Goal: Task Accomplishment & Management: Complete application form

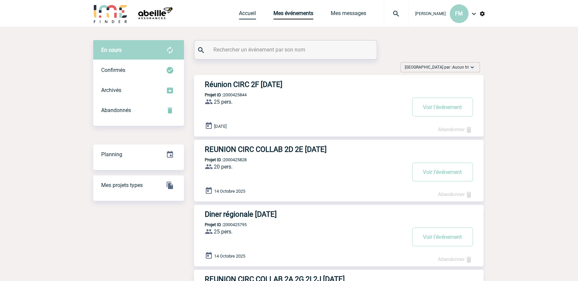
click at [243, 11] on link "Accueil" at bounding box center [247, 14] width 17 height 9
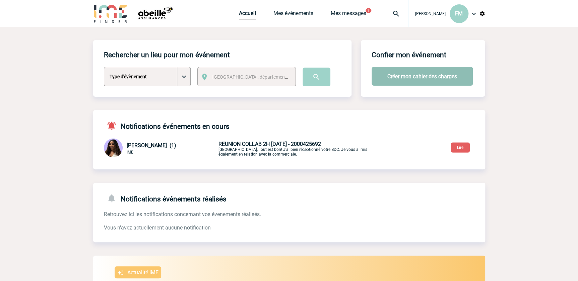
click at [401, 73] on button "Créer mon cahier des charges" at bounding box center [421, 76] width 101 height 19
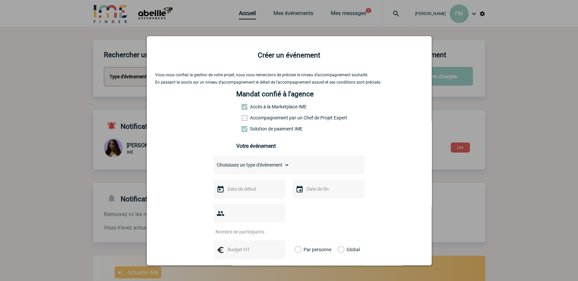
click at [273, 164] on select "Choisissez un type d'évènement Séminaire avec nuitée Séminaire sans nuitée Repa…" at bounding box center [252, 164] width 76 height 9
select select "2"
click at [214, 163] on select "Choisissez un type d'évènement Séminaire avec nuitée Séminaire sans nuitée Repa…" at bounding box center [252, 164] width 76 height 9
click at [244, 190] on input "text" at bounding box center [249, 189] width 46 height 9
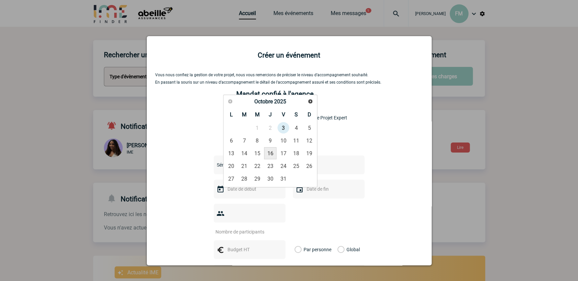
click at [270, 152] on link "16" at bounding box center [270, 153] width 12 height 12
type input "16-10-2025"
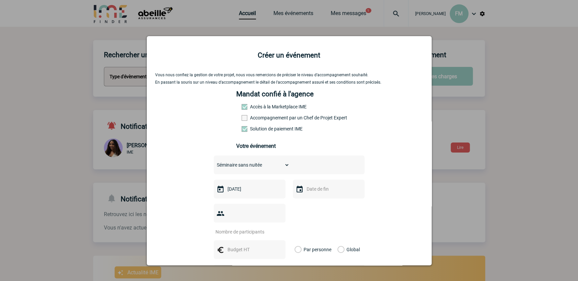
click at [307, 191] on input "text" at bounding box center [328, 189] width 46 height 9
click at [351, 153] on link "16" at bounding box center [349, 153] width 12 height 12
type input "16-10-2025"
click at [229, 228] on input "number" at bounding box center [245, 232] width 63 height 9
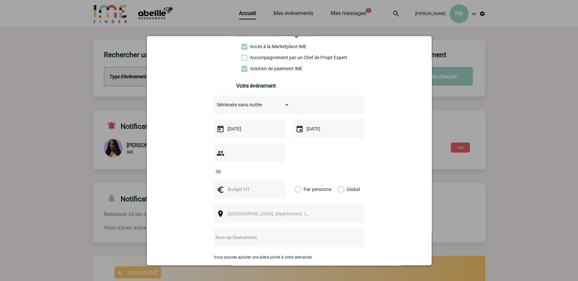
scroll to position [61, 0]
type input "3"
type input "25"
click at [241, 185] on input "text" at bounding box center [249, 189] width 46 height 9
type input "55"
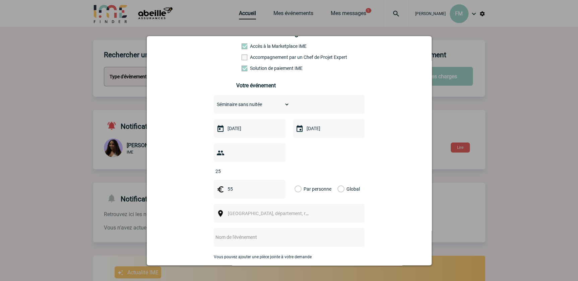
drag, startPoint x: 297, startPoint y: 176, endPoint x: 288, endPoint y: 182, distance: 10.3
click at [296, 180] on label "Par personne" at bounding box center [297, 189] width 7 height 19
click at [0, 0] on input "Par personne" at bounding box center [0, 0] width 0 height 0
drag, startPoint x: 272, startPoint y: 202, endPoint x: 269, endPoint y: 204, distance: 3.4
click at [272, 211] on span "Ville, département, région..." at bounding box center [274, 213] width 93 height 5
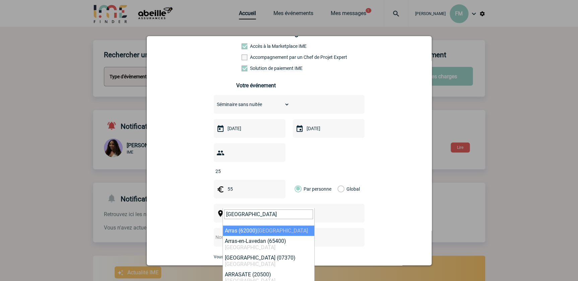
type input "ARRAS"
select select "15435"
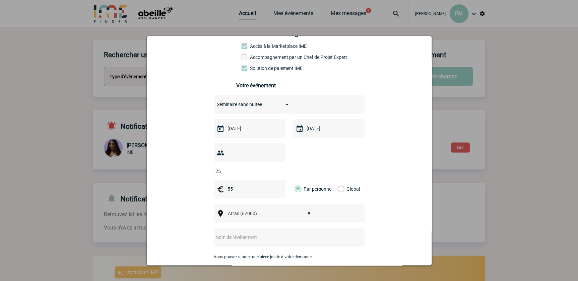
click at [248, 233] on input "text" at bounding box center [280, 237] width 133 height 9
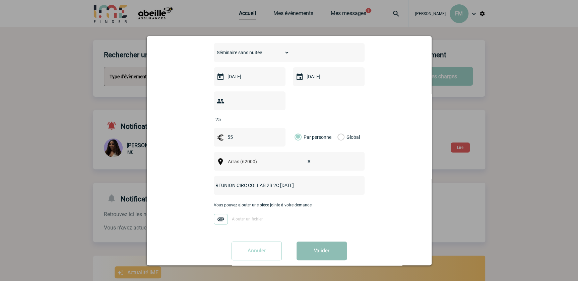
type input "REUNION CIRC COLLAB 2B 2C [DATE]"
click at [314, 242] on button "Valider" at bounding box center [321, 251] width 50 height 19
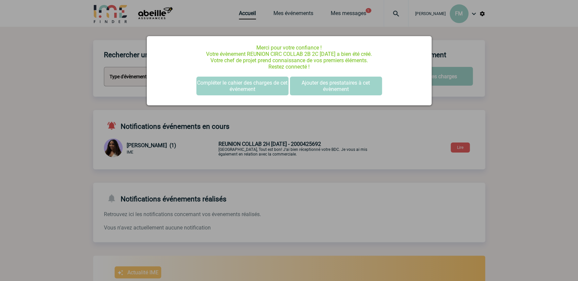
scroll to position [0, 0]
click at [350, 82] on button "Ajouter des prestataires à cet évènement" at bounding box center [336, 86] width 92 height 19
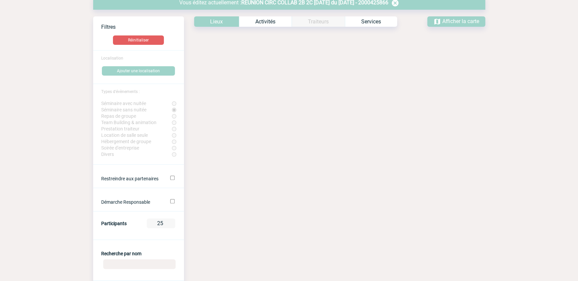
scroll to position [122, 0]
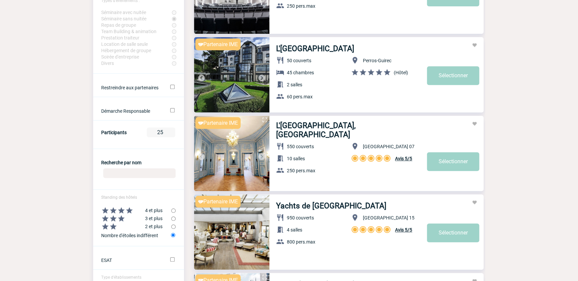
click at [121, 175] on input "Recherche par nom" at bounding box center [139, 173] width 72 height 10
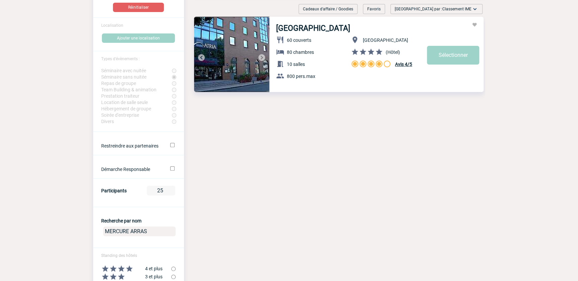
scroll to position [0, 0]
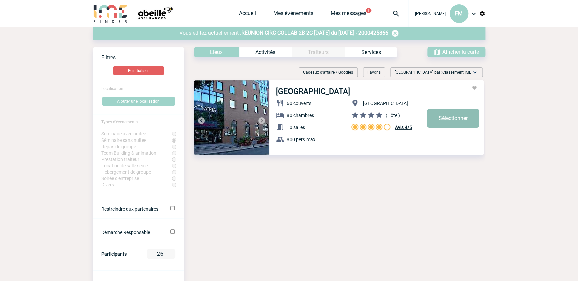
type input "MERCURE ARRAS"
click at [465, 118] on link "Sélectionner" at bounding box center [453, 118] width 52 height 19
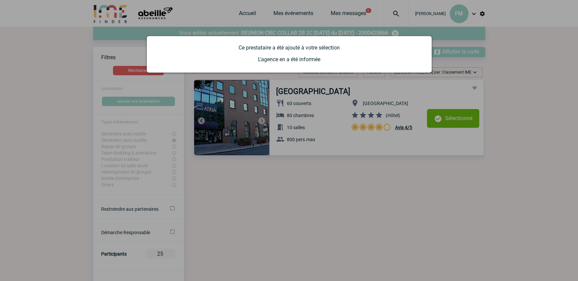
click at [328, 177] on div at bounding box center [289, 140] width 578 height 281
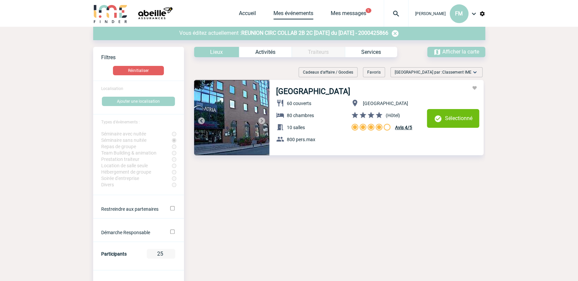
click at [277, 14] on link "Mes événements" at bounding box center [293, 14] width 40 height 9
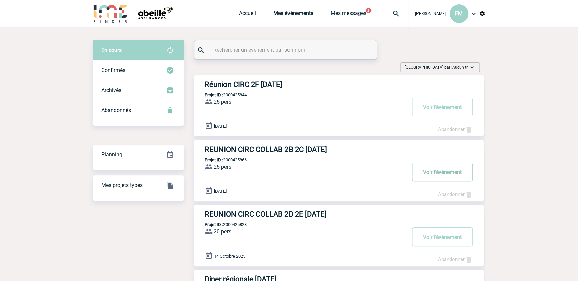
click at [436, 171] on button "Voir l'événement" at bounding box center [442, 172] width 61 height 19
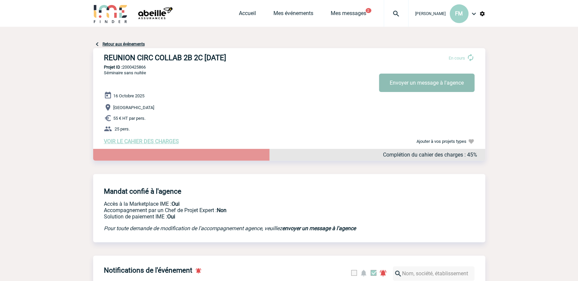
click at [403, 83] on button "Envoyer un message à l'agence" at bounding box center [426, 83] width 95 height 18
click at [138, 145] on span "VOIR LE CAHIER DES CHARGES" at bounding box center [141, 141] width 75 height 6
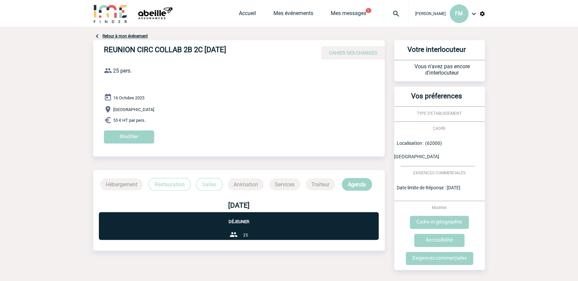
click at [166, 185] on p "Restauration" at bounding box center [169, 184] width 42 height 13
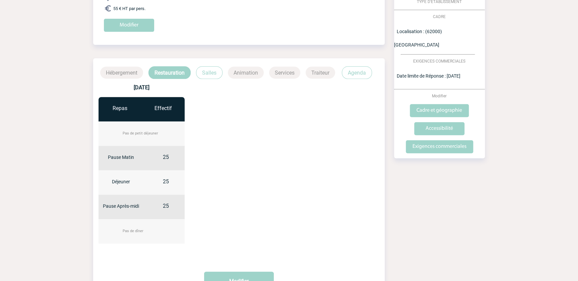
scroll to position [171, 0]
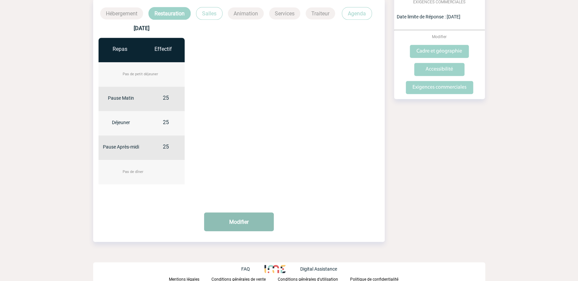
click at [247, 221] on button "Modifier" at bounding box center [239, 222] width 70 height 19
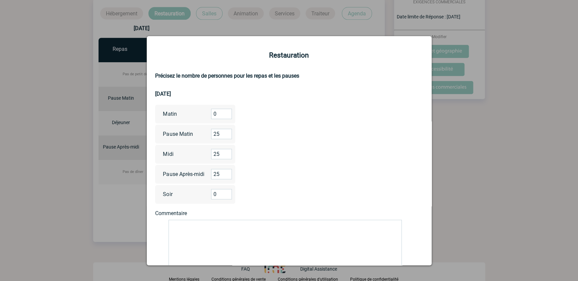
drag, startPoint x: 215, startPoint y: 116, endPoint x: 220, endPoint y: 110, distance: 7.6
click at [215, 115] on input "0" at bounding box center [221, 114] width 21 height 10
type input "25"
drag, startPoint x: 220, startPoint y: 174, endPoint x: 198, endPoint y: 171, distance: 22.3
click at [198, 171] on div "Pause Après-midi 25" at bounding box center [195, 174] width 80 height 19
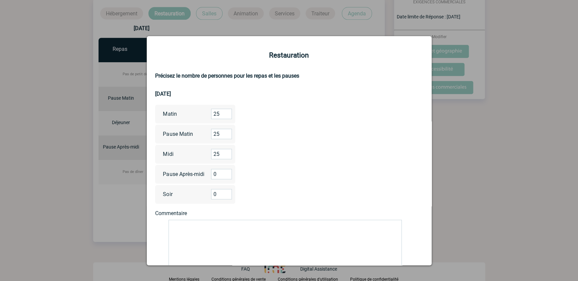
type input "0"
click at [188, 227] on textarea at bounding box center [284, 247] width 233 height 54
type textarea "D"
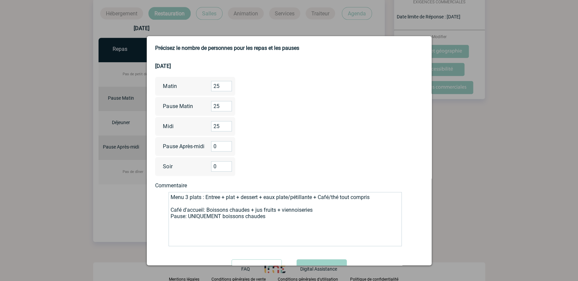
scroll to position [56, 0]
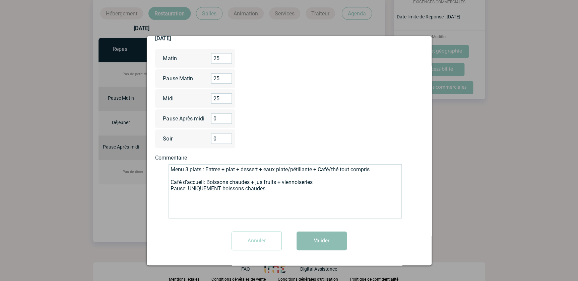
type textarea "Menu 3 plats : Entree + plat + dessert + eaux plate/pétillante + Café/thé tout …"
click at [331, 240] on button "Valider" at bounding box center [321, 241] width 50 height 19
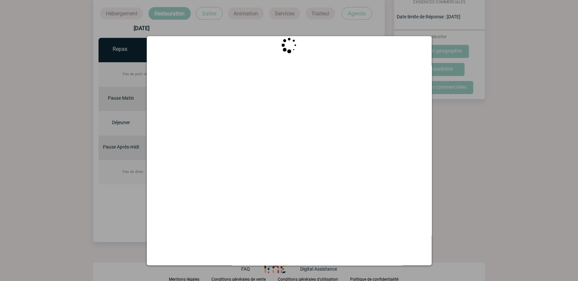
scroll to position [0, 0]
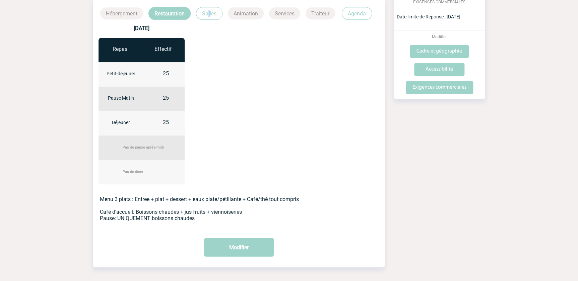
click at [209, 9] on p "Salles" at bounding box center [209, 13] width 26 height 13
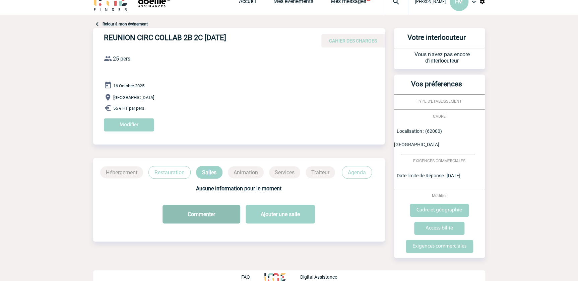
click at [214, 213] on button "Commenter" at bounding box center [201, 214] width 78 height 19
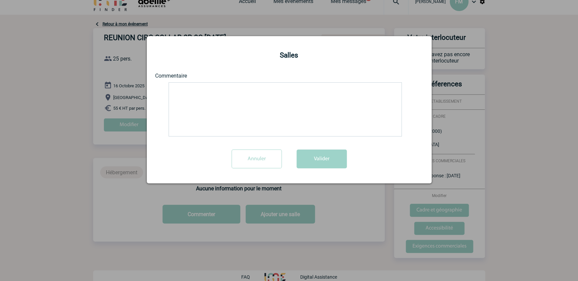
click at [189, 90] on textarea at bounding box center [284, 109] width 233 height 54
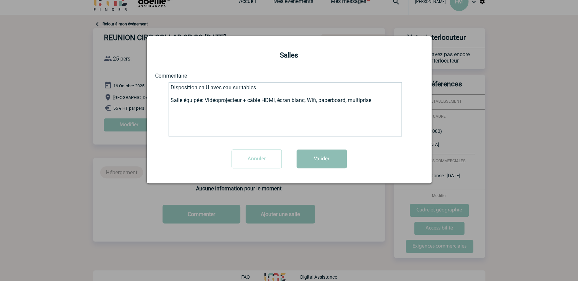
type textarea "Disposition en U avec eau sur tables Salle équipée: Vidéoprojecteur + câble HDM…"
click at [324, 155] on button "Valider" at bounding box center [321, 159] width 50 height 19
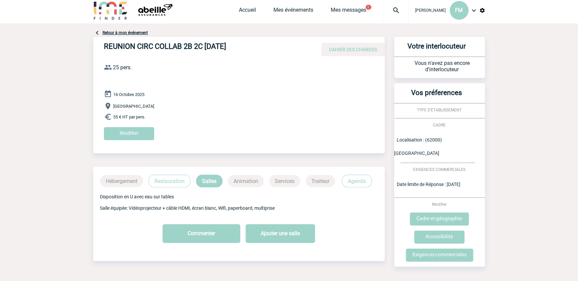
scroll to position [0, 0]
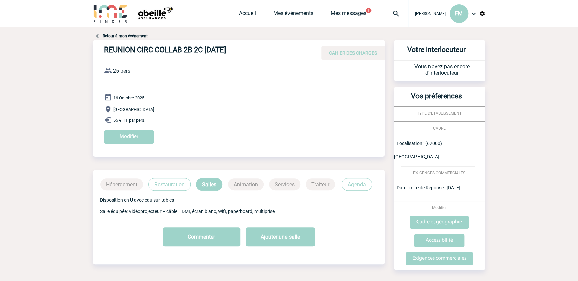
click at [121, 35] on link "Retour à mon événement" at bounding box center [124, 36] width 45 height 5
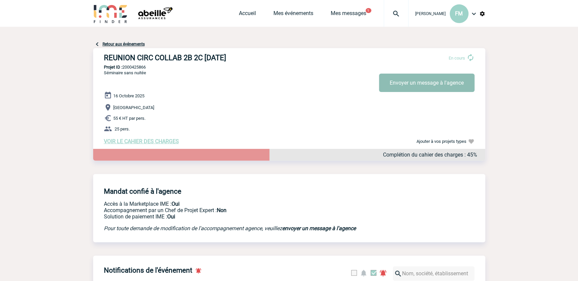
click at [409, 83] on button "Envoyer un message à l'agence" at bounding box center [426, 83] width 95 height 18
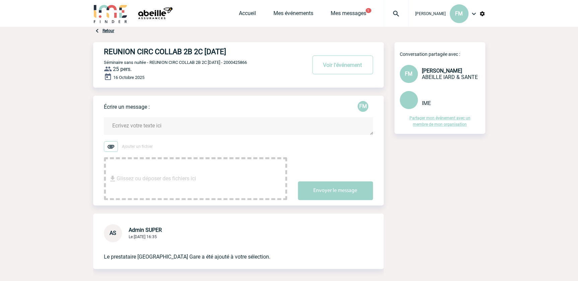
drag, startPoint x: 129, startPoint y: 125, endPoint x: 142, endPoint y: 126, distance: 13.1
click at [129, 125] on textarea at bounding box center [238, 126] width 269 height 18
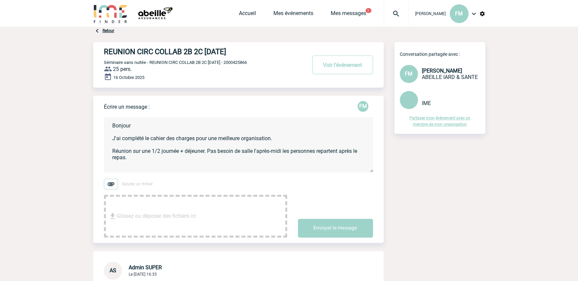
scroll to position [1, 0]
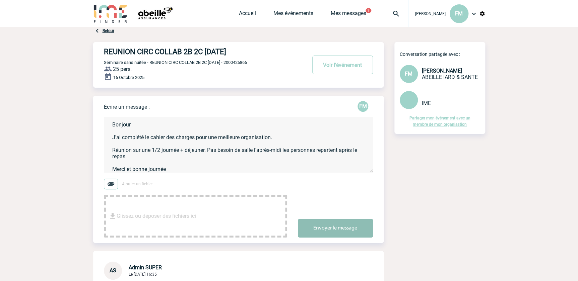
type textarea "Bonjour J'ai complété le cahier des charges pour une meilleure organisation. Ré…"
click at [330, 231] on button "Envoyer le message" at bounding box center [335, 228] width 75 height 19
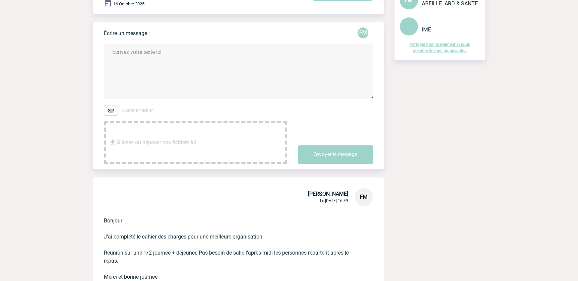
scroll to position [0, 0]
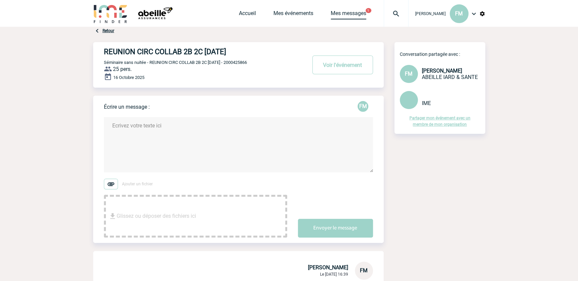
click at [338, 12] on link "Mes messages" at bounding box center [348, 14] width 35 height 9
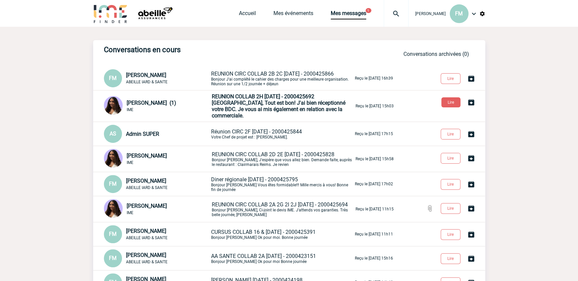
click at [264, 103] on span "[GEOGRAPHIC_DATA], Tout est bon! J'ai bien réceptionné votre BDC. Je vous ai mi…" at bounding box center [279, 109] width 134 height 19
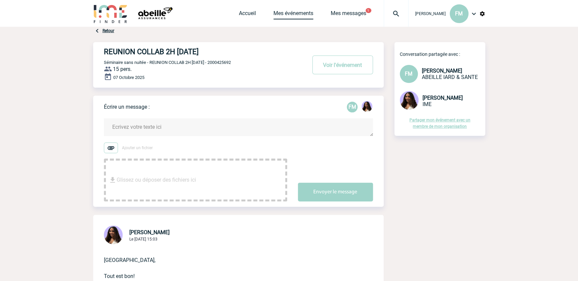
click at [279, 12] on link "Mes événements" at bounding box center [293, 14] width 40 height 9
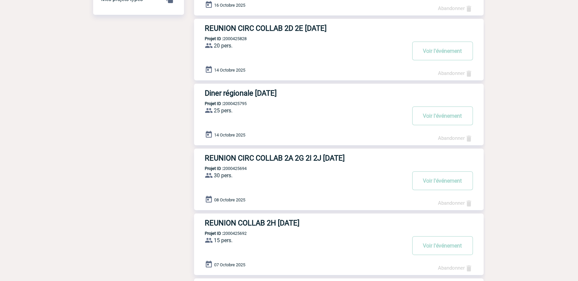
scroll to position [304, 0]
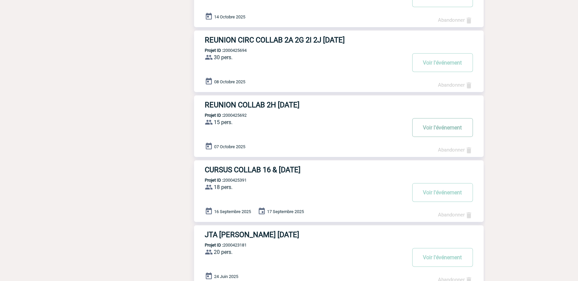
click at [436, 126] on button "Voir l'événement" at bounding box center [442, 127] width 61 height 19
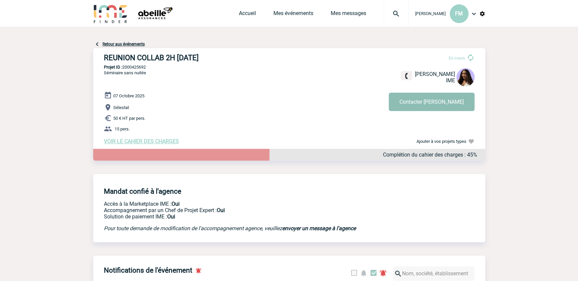
click at [427, 102] on button "Contacter Jessica" at bounding box center [431, 102] width 86 height 18
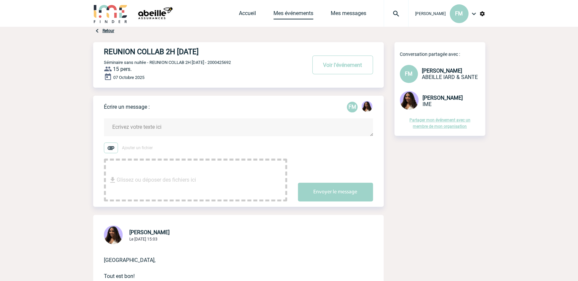
click at [297, 14] on link "Mes événements" at bounding box center [293, 14] width 40 height 9
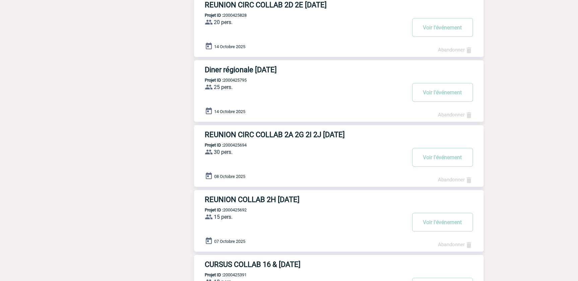
scroll to position [213, 0]
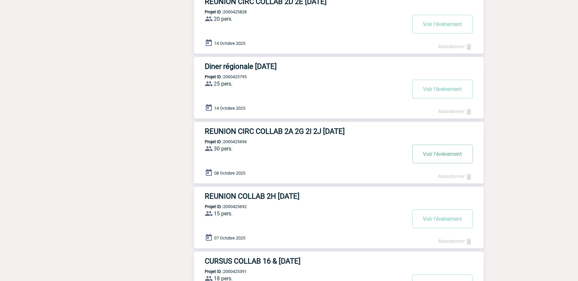
click at [450, 151] on button "Voir l'événement" at bounding box center [442, 154] width 61 height 19
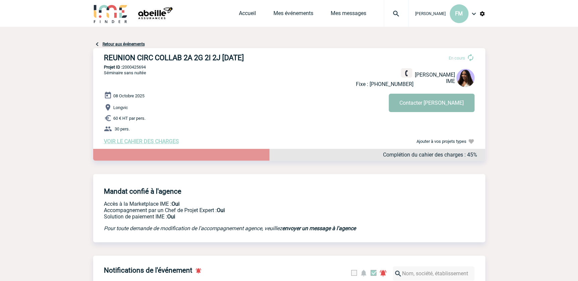
click at [427, 102] on button "Contacter [PERSON_NAME]" at bounding box center [431, 103] width 86 height 18
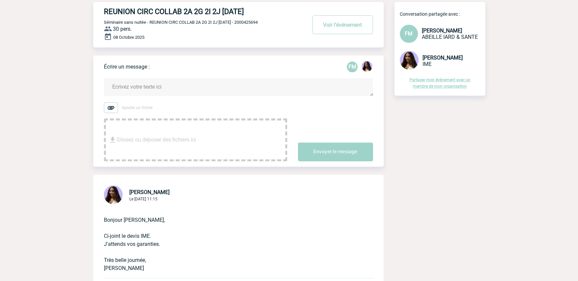
scroll to position [30, 0]
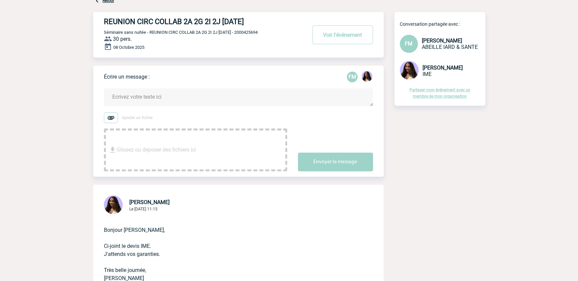
click at [117, 94] on textarea at bounding box center [238, 97] width 269 height 18
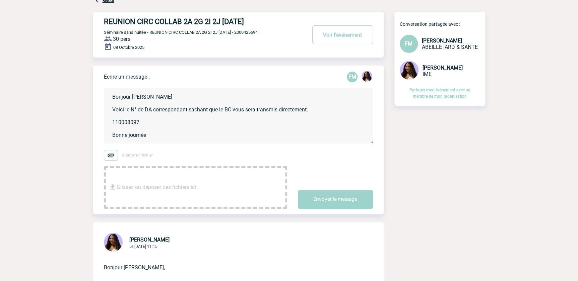
click at [147, 107] on textarea "Bonjour Jessica Voici le N° de DA correspondant sachant que le BC vous sera tra…" at bounding box center [238, 115] width 269 height 55
click at [176, 111] on textarea "Bonjour Jessica Voici le N° de Demande d'A correspondant sachant que le BC vous…" at bounding box center [238, 115] width 269 height 55
click at [274, 108] on textarea "Bonjour Jessica Voici le N° de Demande d'Achat (DA) correspondant sachant que l…" at bounding box center [238, 115] width 269 height 55
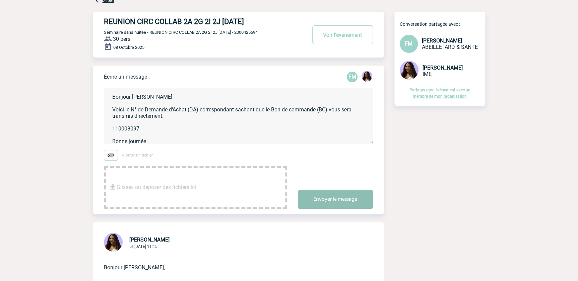
type textarea "Bonjour Jessica Voici le N° de Demande d'Achat (DA) correspondant sachant que l…"
click at [337, 197] on button "Envoyer le message" at bounding box center [335, 199] width 75 height 19
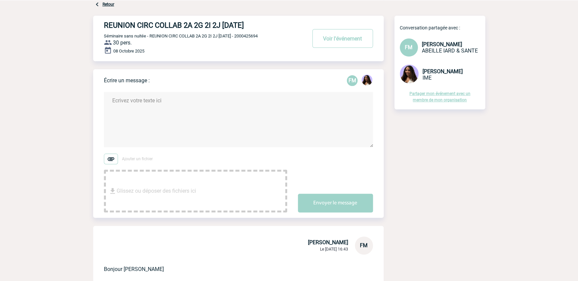
scroll to position [0, 0]
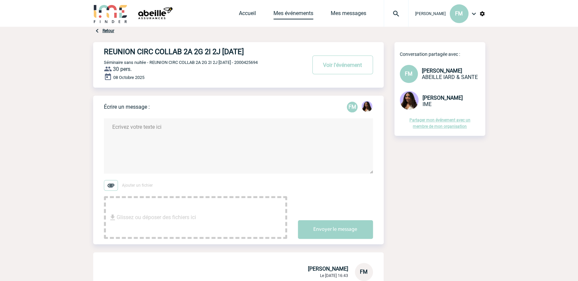
click at [298, 13] on link "Mes événements" at bounding box center [293, 14] width 40 height 9
